Goal: Information Seeking & Learning: Learn about a topic

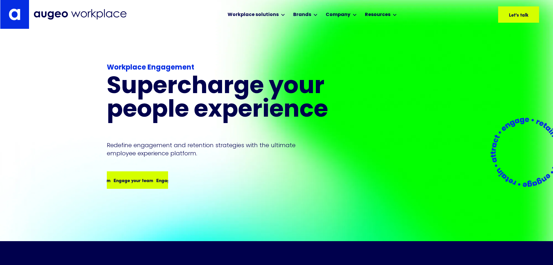
click at [145, 176] on div "Engage your team" at bounding box center [165, 179] width 40 height 7
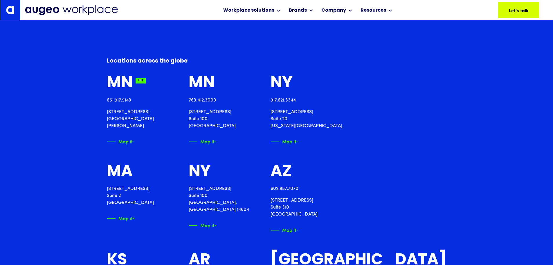
scroll to position [703, 0]
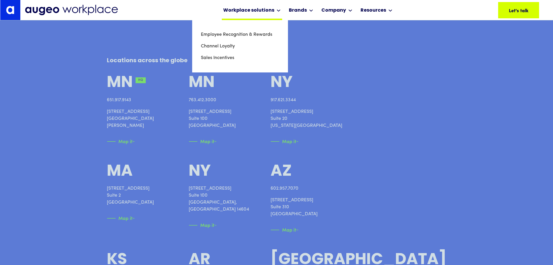
click at [248, 6] on div "Workplace solutions" at bounding box center [252, 10] width 60 height 20
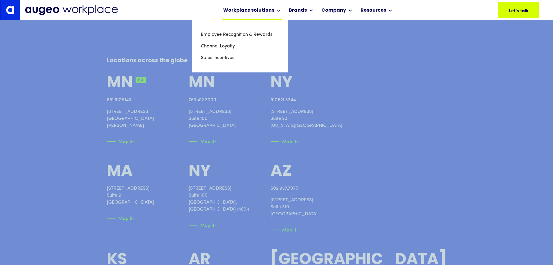
click at [254, 7] on div "Workplace solutions" at bounding box center [248, 10] width 51 height 7
click at [252, 32] on link "Employee Recognition & Rewards" at bounding box center [240, 35] width 78 height 12
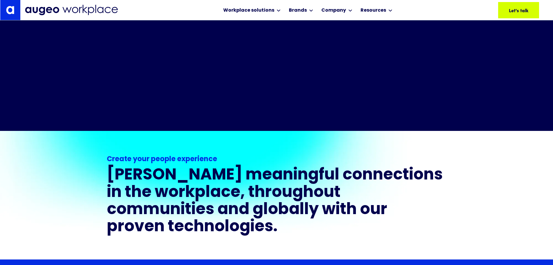
scroll to position [380, 0]
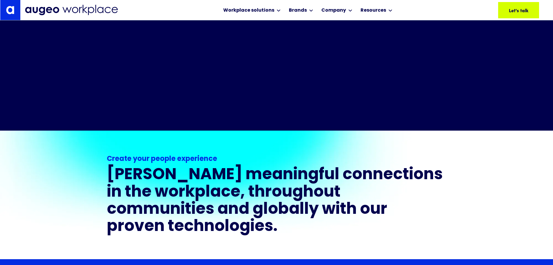
click at [213, 259] on div "Recognition Gamification Rewards Social good Connection technology Analytics In…" at bounding box center [277, 269] width 340 height 20
click at [218, 264] on link "Rewards" at bounding box center [212, 269] width 19 height 6
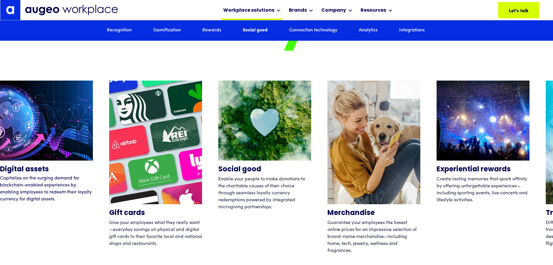
scroll to position [1873, 0]
